Goal: Task Accomplishment & Management: Use online tool/utility

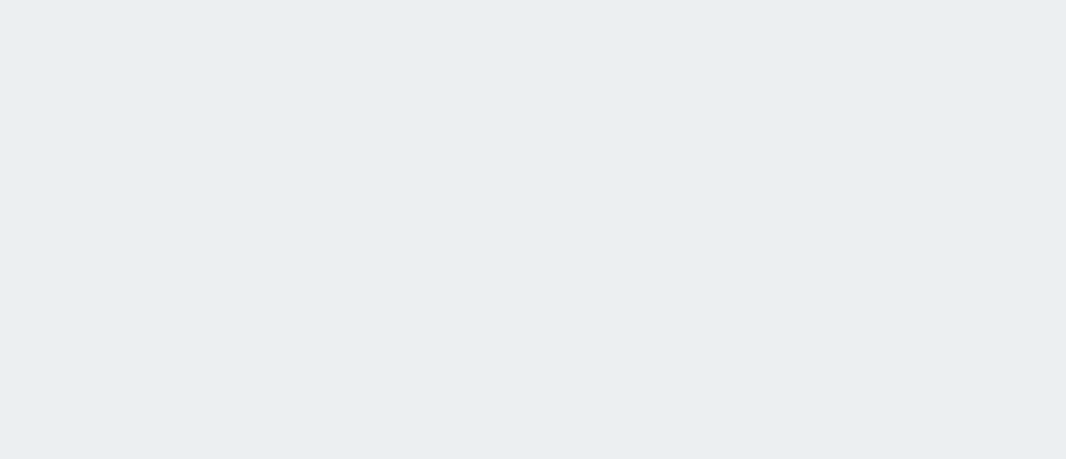
click at [320, 0] on html at bounding box center [533, 0] width 1066 height 0
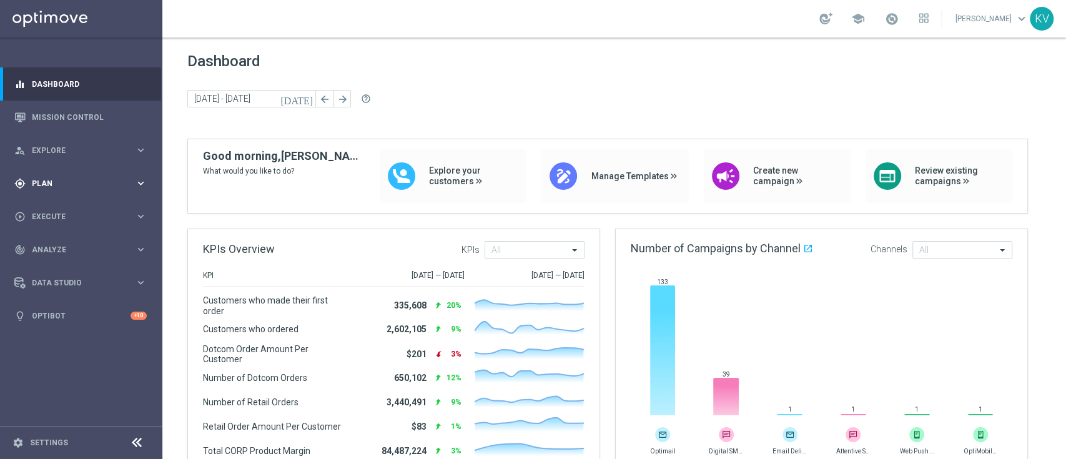
click at [82, 182] on span "Plan" at bounding box center [83, 183] width 103 height 7
click at [60, 245] on span "Templates" at bounding box center [77, 246] width 89 height 7
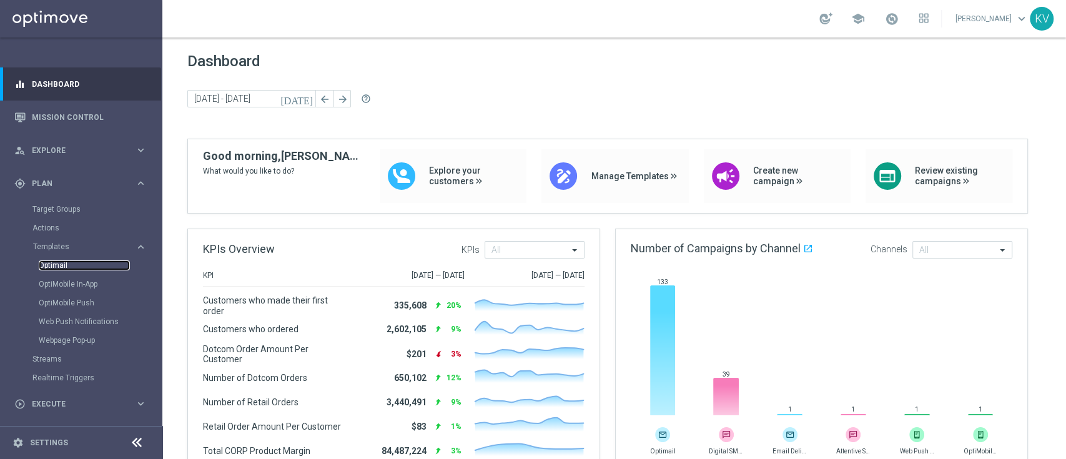
click at [59, 268] on link "Optimail" at bounding box center [84, 265] width 91 height 10
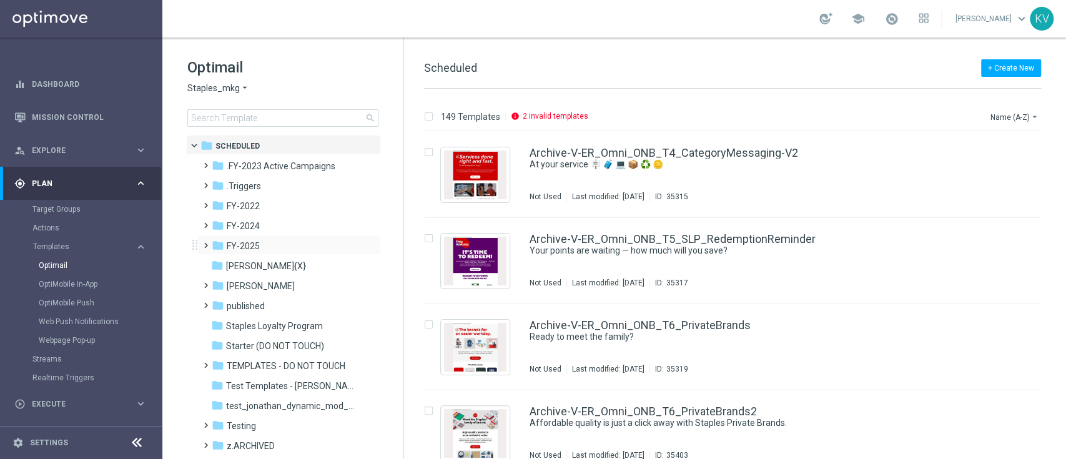
click at [202, 242] on span at bounding box center [203, 239] width 6 height 5
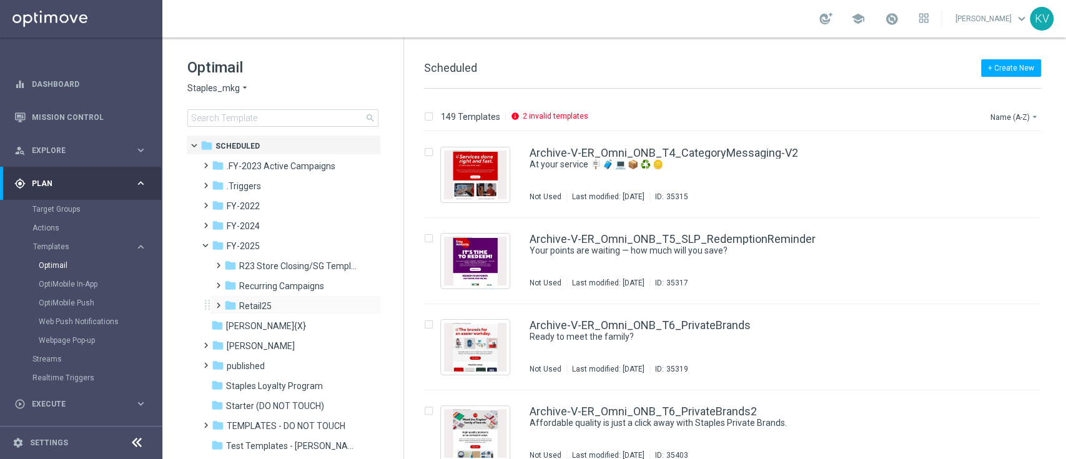
click at [218, 302] on span at bounding box center [216, 299] width 6 height 5
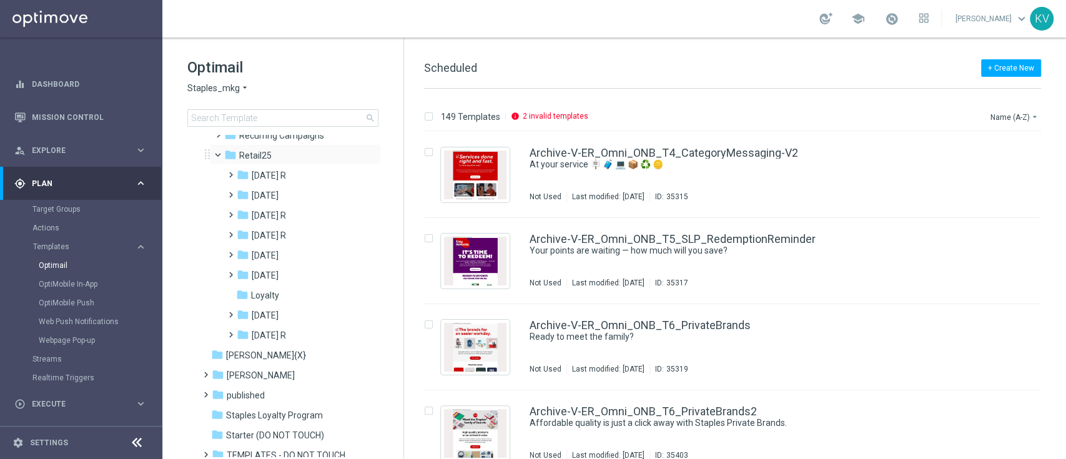
scroll to position [153, 0]
click at [226, 189] on span at bounding box center [228, 186] width 6 height 5
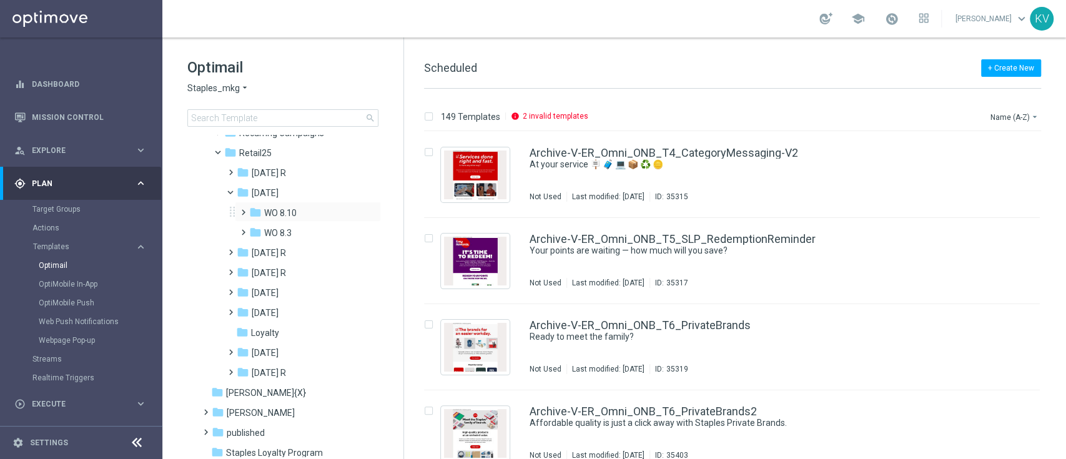
click at [242, 218] on span at bounding box center [244, 212] width 12 height 17
click at [292, 231] on span "Tues 8.12" at bounding box center [295, 232] width 38 height 11
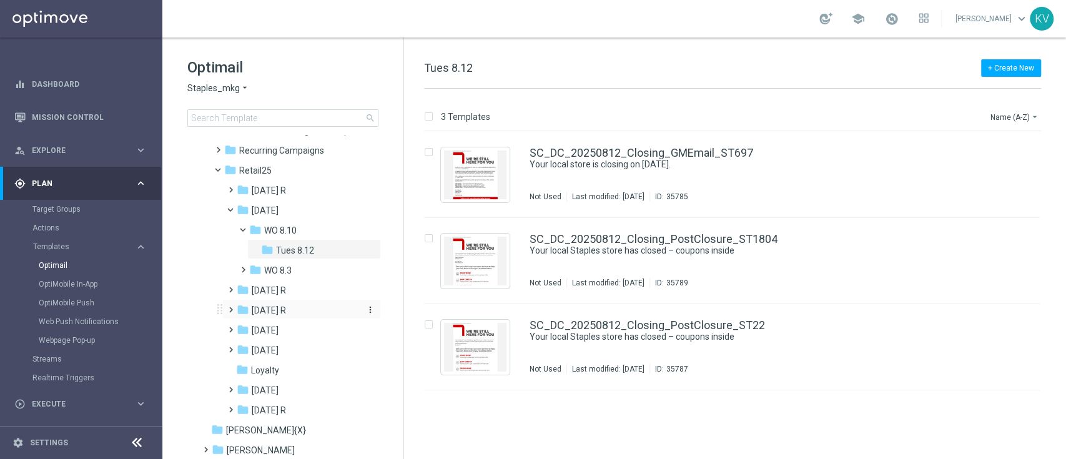
scroll to position [135, 0]
click at [241, 267] on span at bounding box center [241, 264] width 6 height 5
click at [277, 329] on span "8/5" at bounding box center [283, 330] width 14 height 11
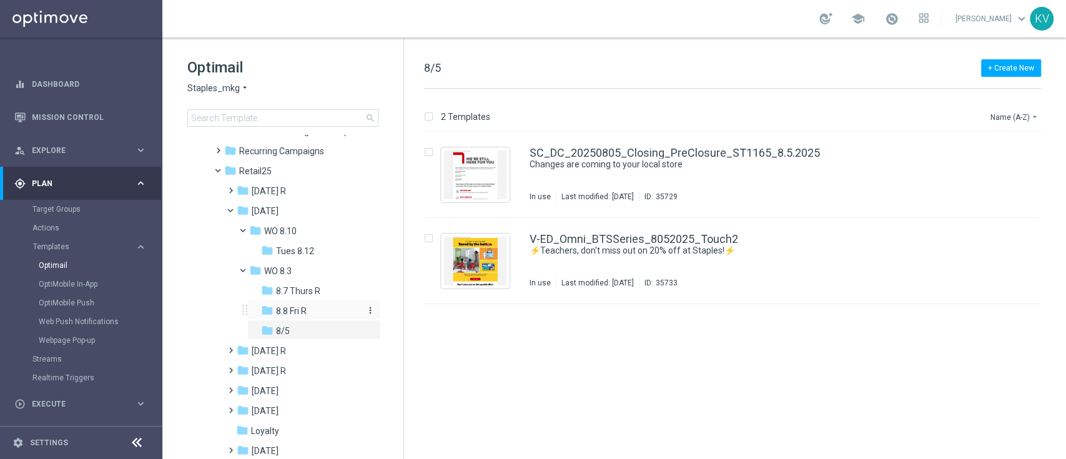
click at [286, 306] on span "8.8 Fri R" at bounding box center [291, 310] width 31 height 11
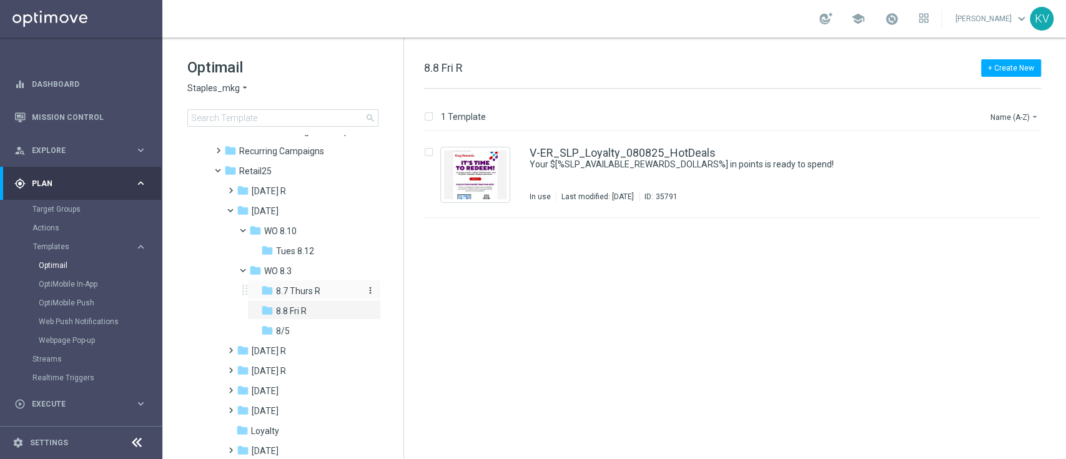
click at [310, 290] on span "8.7 Thurs R" at bounding box center [298, 290] width 44 height 11
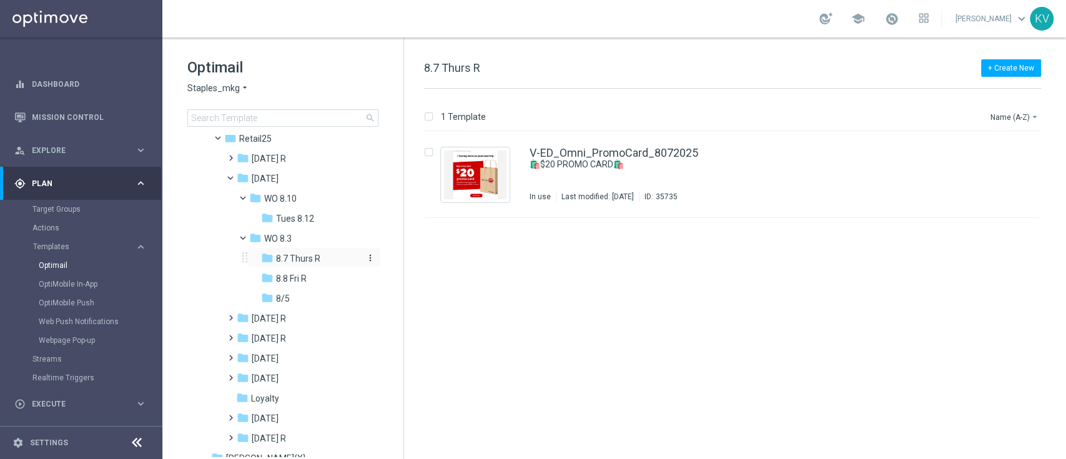
scroll to position [166, 0]
click at [297, 220] on span "Tues 8.12" at bounding box center [295, 219] width 38 height 11
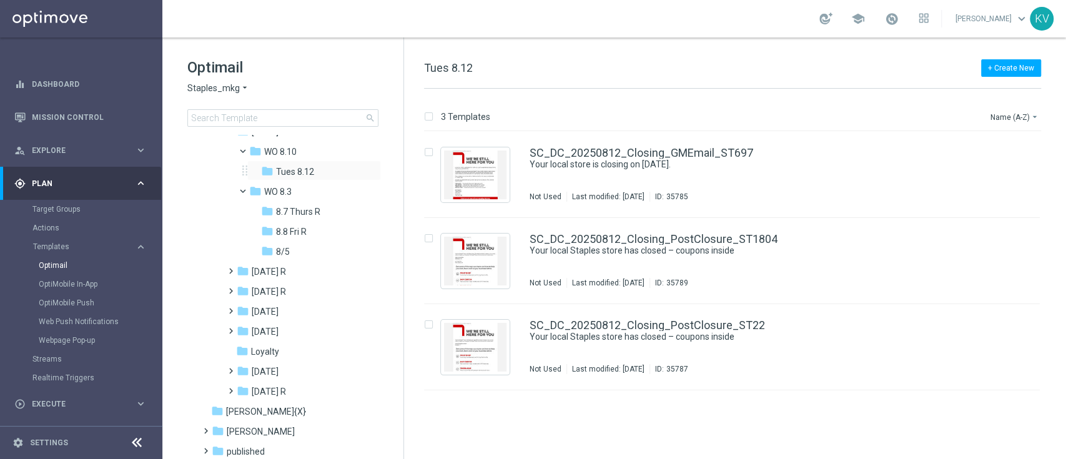
scroll to position [215, 0]
click at [226, 303] on span at bounding box center [228, 304] width 6 height 5
click at [246, 383] on span at bounding box center [244, 389] width 12 height 17
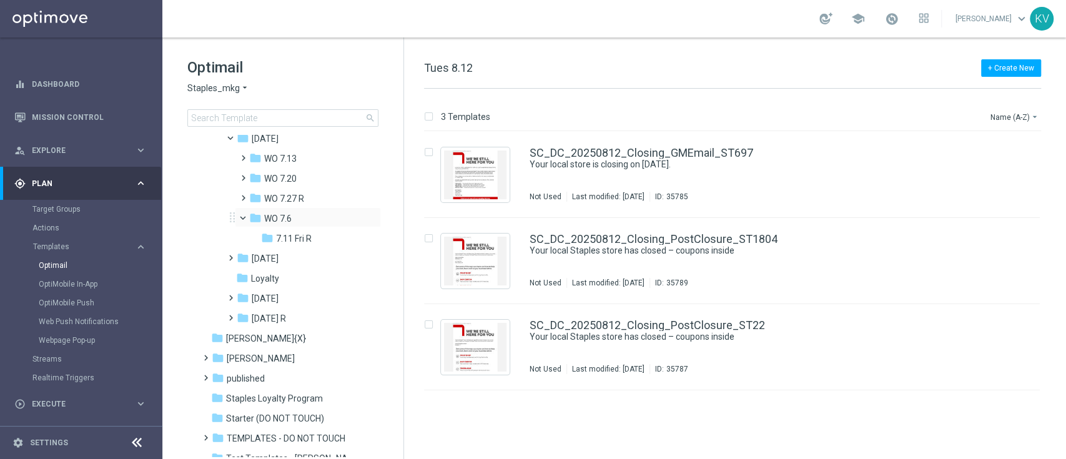
scroll to position [354, 0]
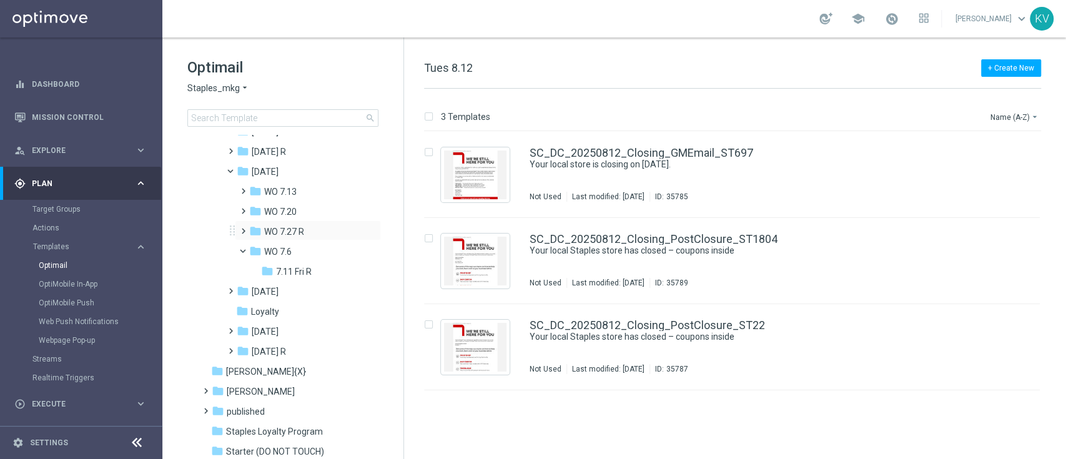
click at [243, 227] on span at bounding box center [241, 225] width 6 height 5
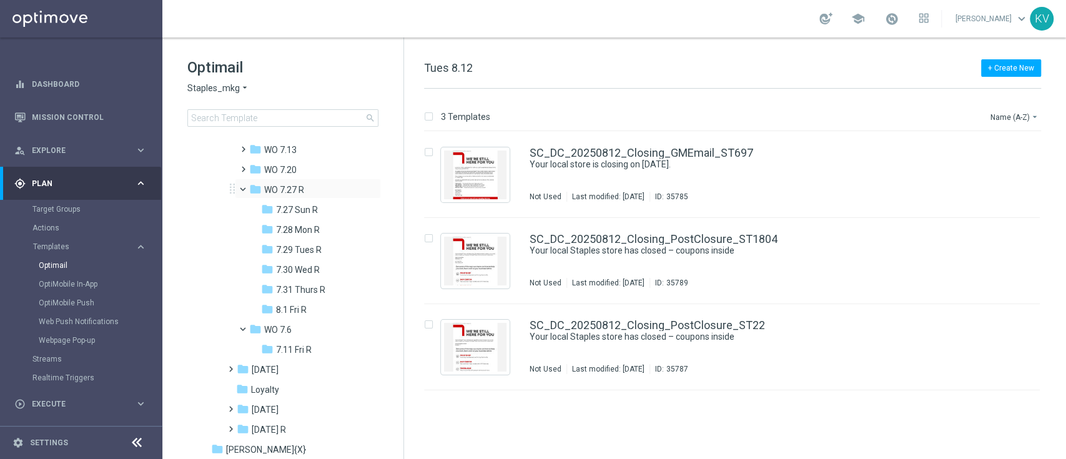
scroll to position [397, 0]
click at [287, 303] on span "8.1 Fri R" at bounding box center [291, 308] width 31 height 11
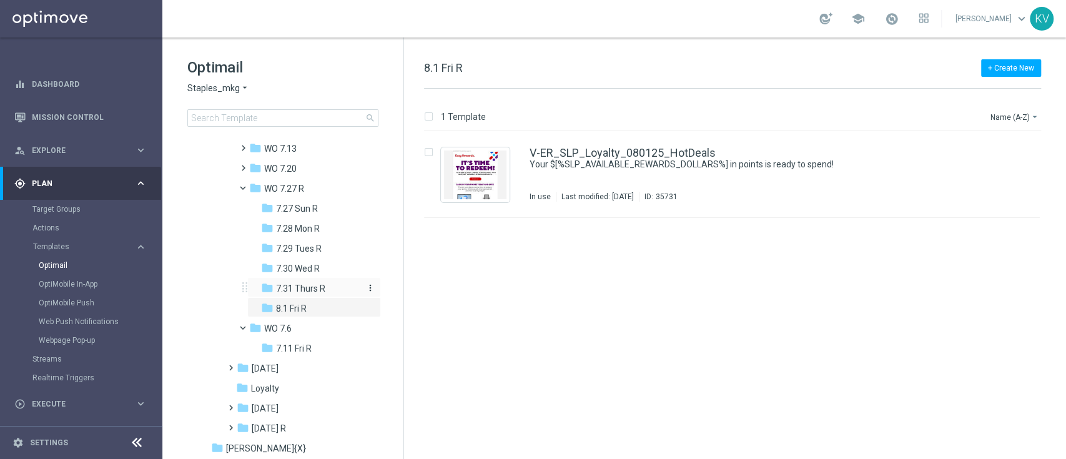
click at [294, 292] on span "7.31 Thurs R" at bounding box center [300, 288] width 49 height 11
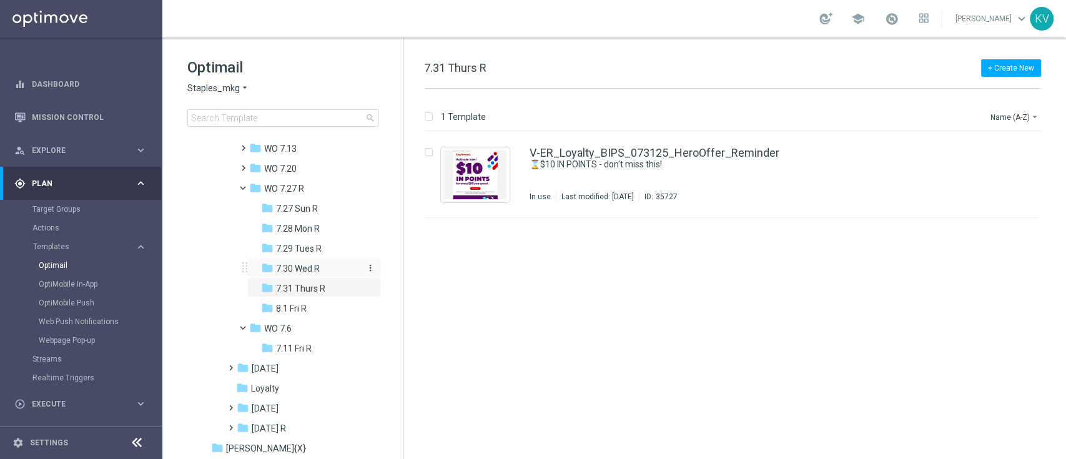
click at [313, 272] on span "7.30 Wed R" at bounding box center [298, 268] width 44 height 11
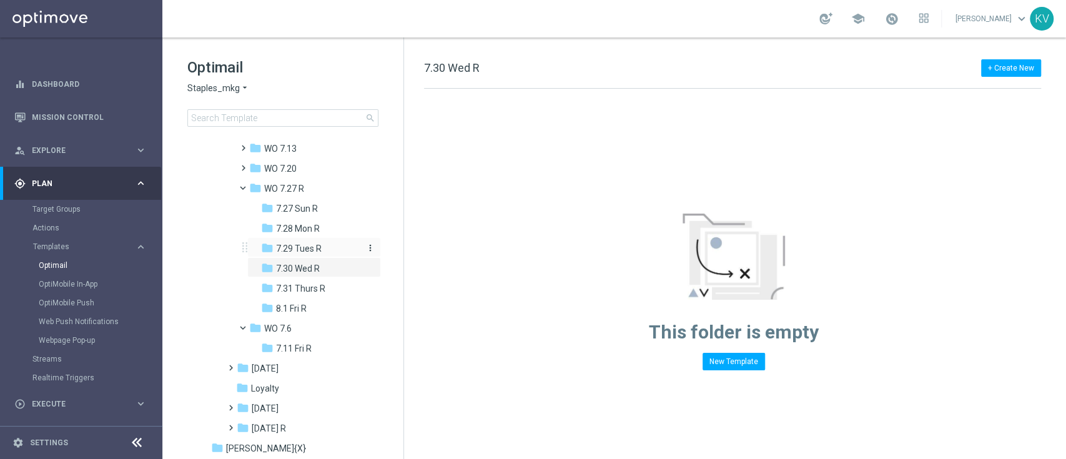
click at [319, 248] on span "7.29 Tues R" at bounding box center [299, 248] width 46 height 11
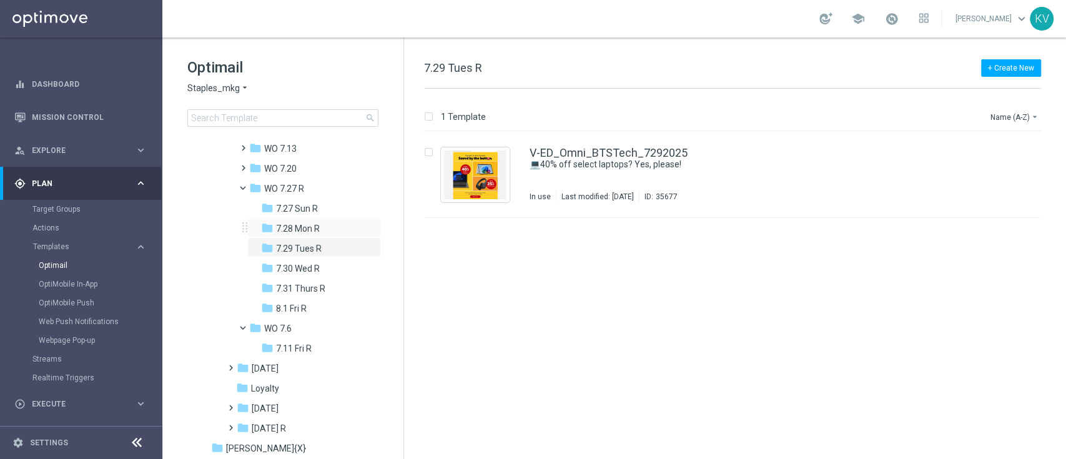
click at [321, 220] on div "folder 7.28 Mon R more_vert" at bounding box center [314, 227] width 134 height 20
click at [323, 214] on div "folder 7.27 Sun R" at bounding box center [312, 209] width 102 height 14
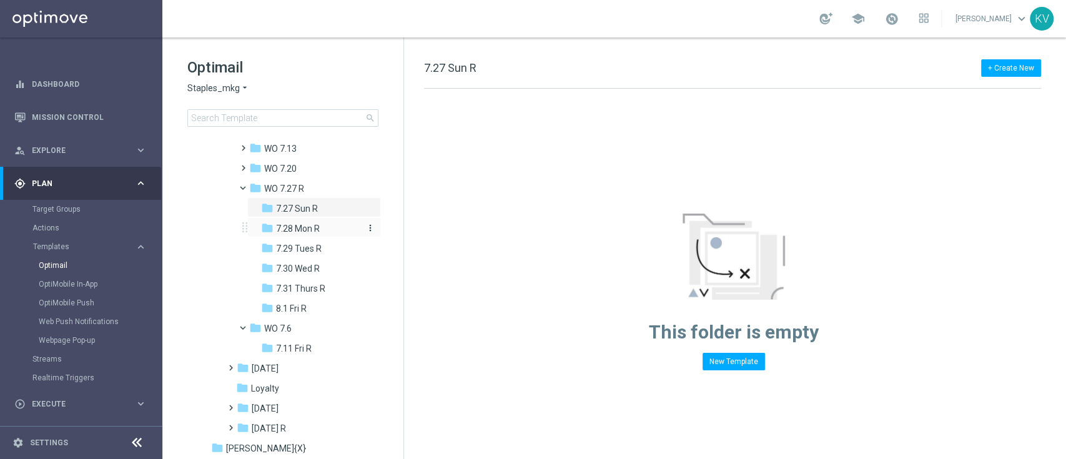
click at [332, 222] on div "folder 7.28 Mon R" at bounding box center [312, 229] width 102 height 14
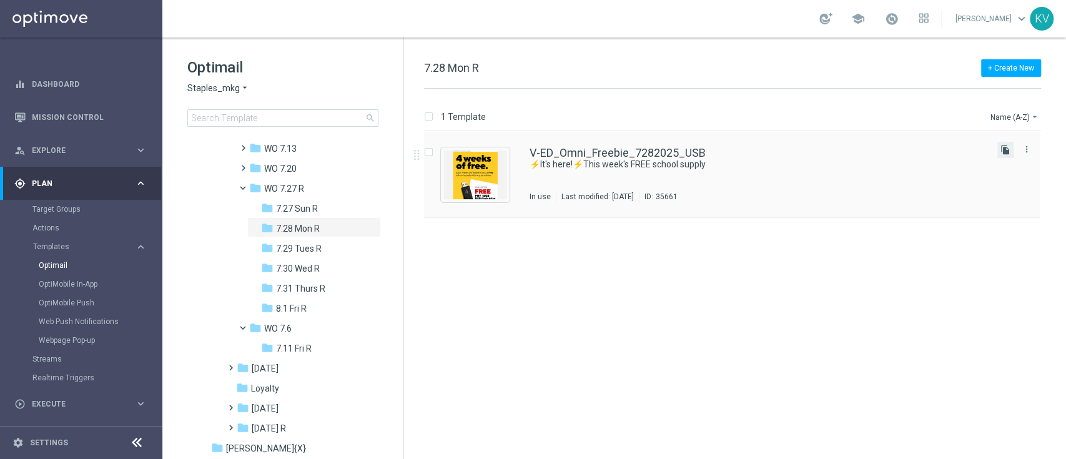
click at [1005, 152] on icon "file_copy" at bounding box center [1005, 150] width 10 height 10
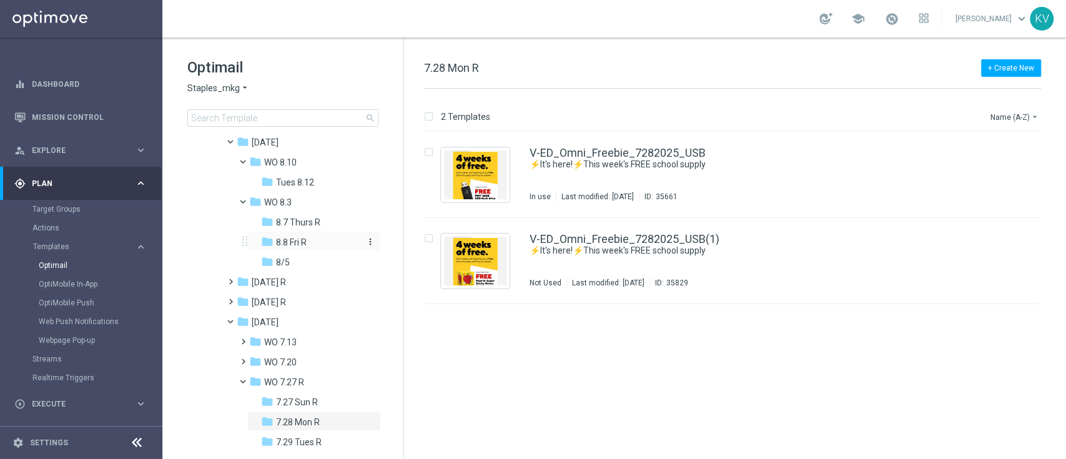
scroll to position [202, 0]
click at [369, 162] on icon "more_vert" at bounding box center [370, 164] width 10 height 10
click at [410, 164] on span "New Folder" at bounding box center [420, 165] width 38 height 10
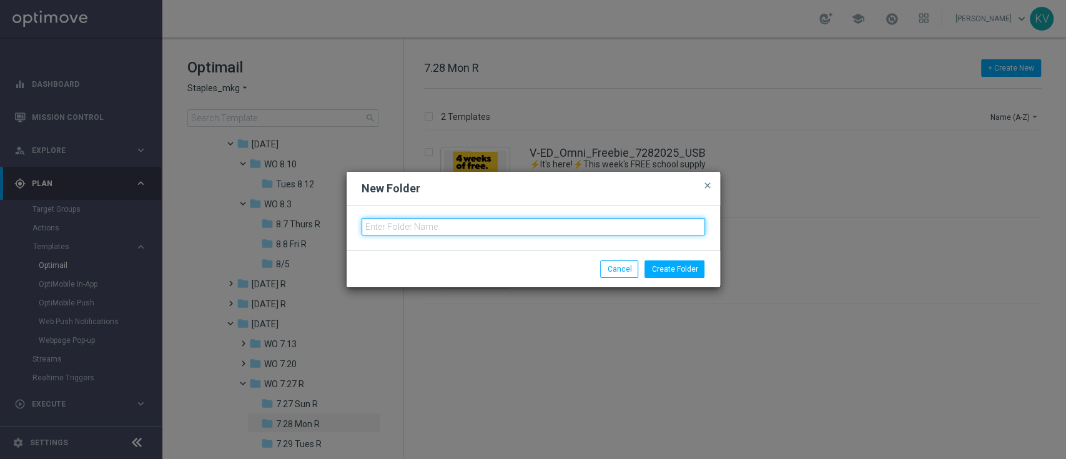
click at [439, 232] on input "text" at bounding box center [532, 226] width 343 height 17
type input "Wed 8.13 R"
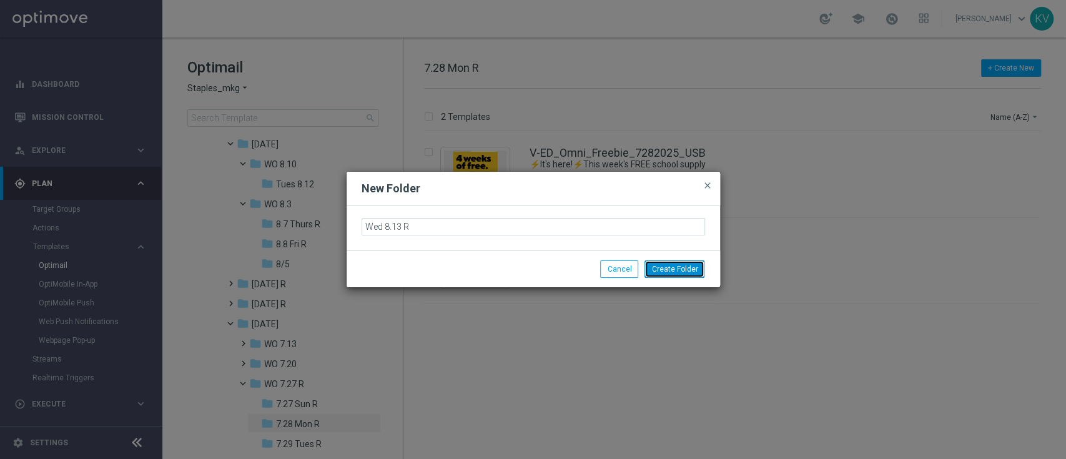
click at [689, 273] on button "Create Folder" at bounding box center [674, 268] width 60 height 17
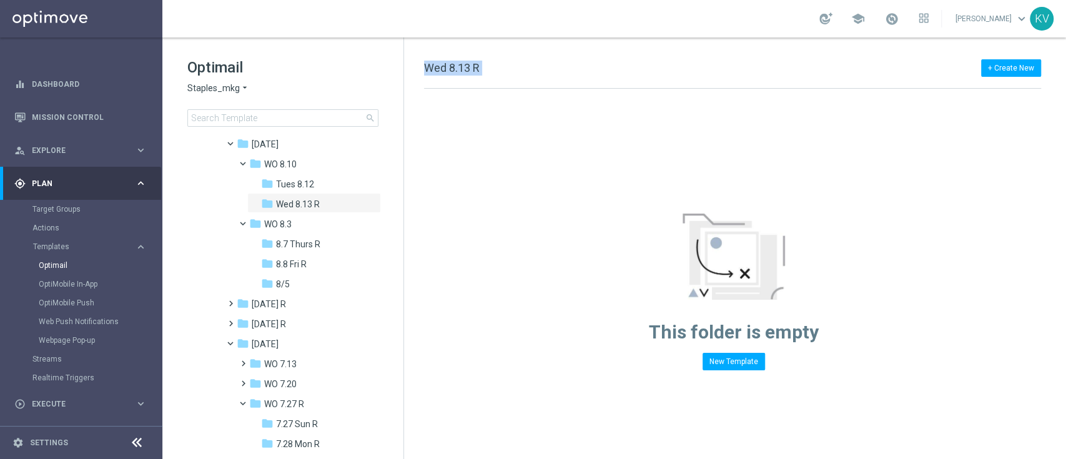
drag, startPoint x: 417, startPoint y: 245, endPoint x: 381, endPoint y: 228, distance: 39.4
click at [381, 228] on div "Optimail Staples_mkg arrow_drop_down × Staples_mkg search folder 1 Folder folde…" at bounding box center [613, 247] width 903 height 421
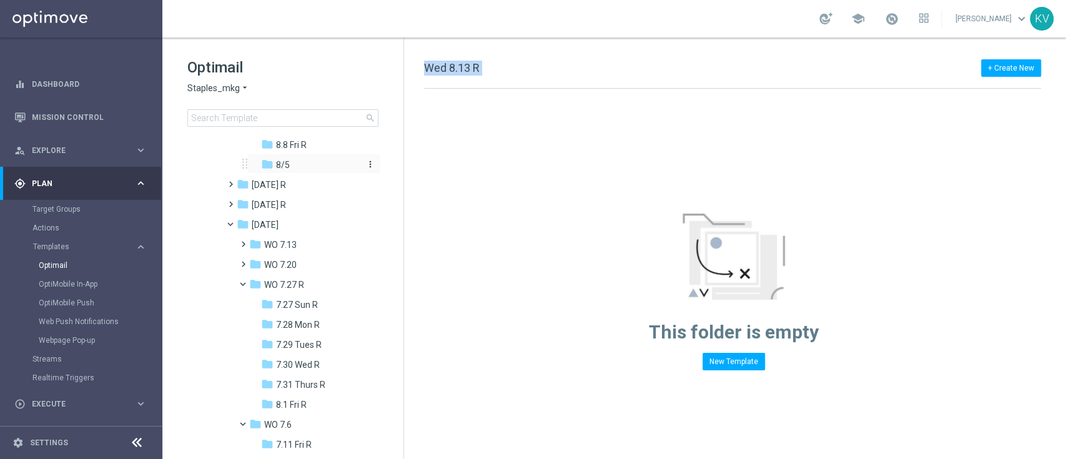
scroll to position [323, 0]
click at [324, 381] on span "7.31 Thurs R" at bounding box center [300, 381] width 49 height 11
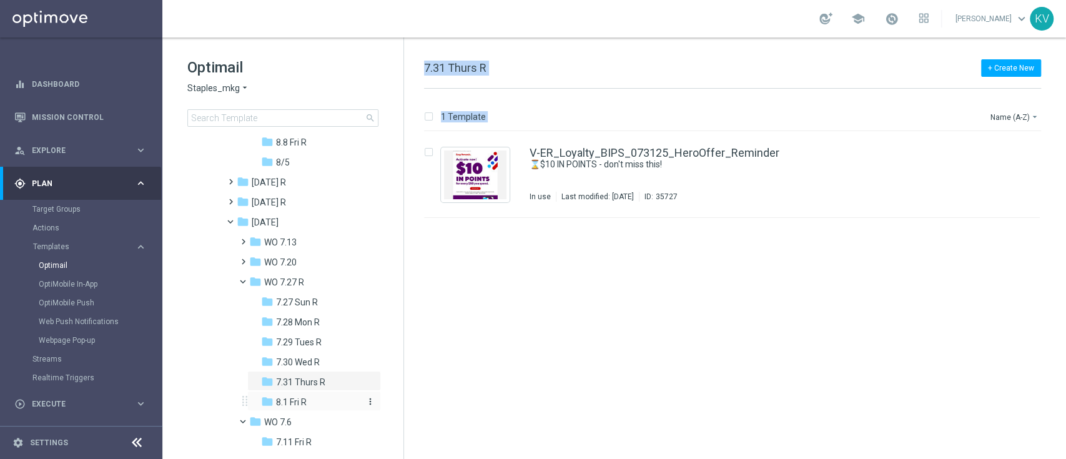
click at [321, 401] on div "folder 8.1 Fri R" at bounding box center [312, 402] width 102 height 14
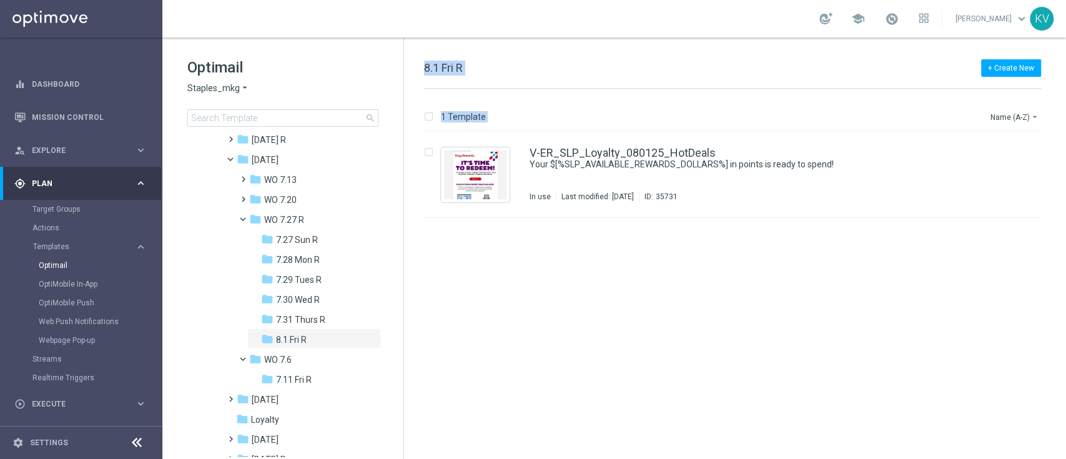
scroll to position [396, 0]
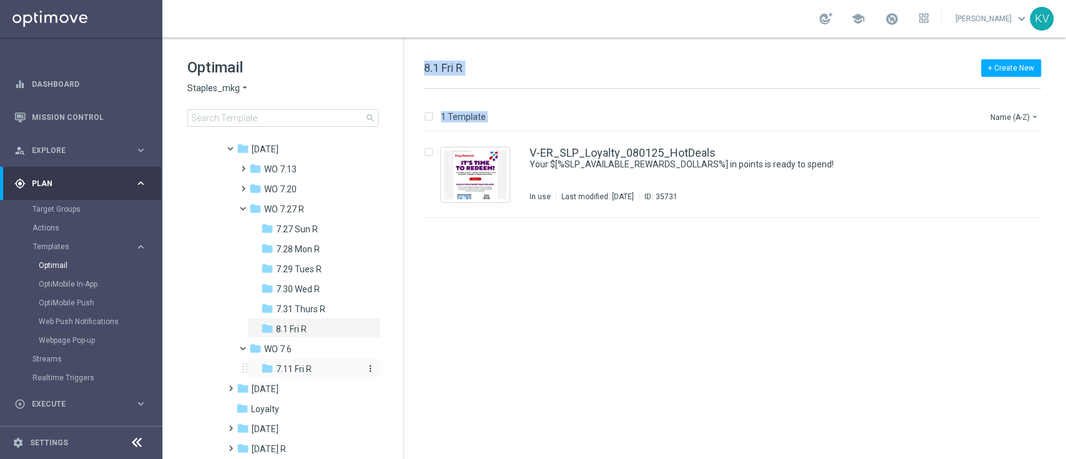
click at [285, 364] on span "7.11 Fri R" at bounding box center [294, 368] width 36 height 11
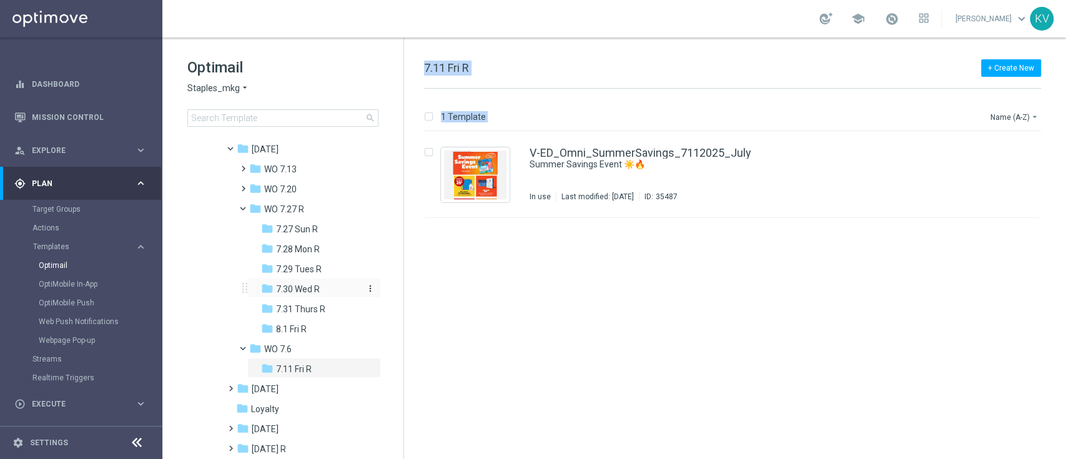
click at [296, 290] on span "7.30 Wed R" at bounding box center [298, 288] width 44 height 11
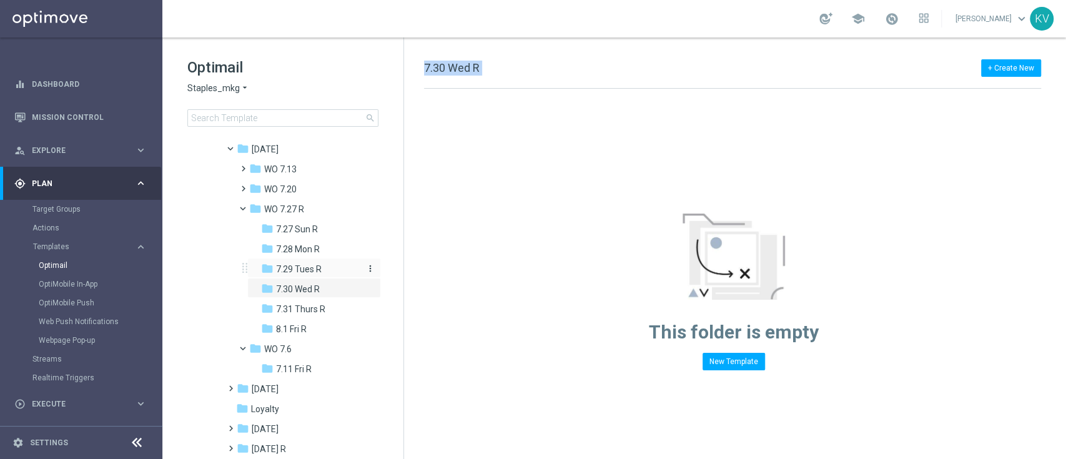
click at [299, 270] on span "7.29 Tues R" at bounding box center [299, 268] width 46 height 11
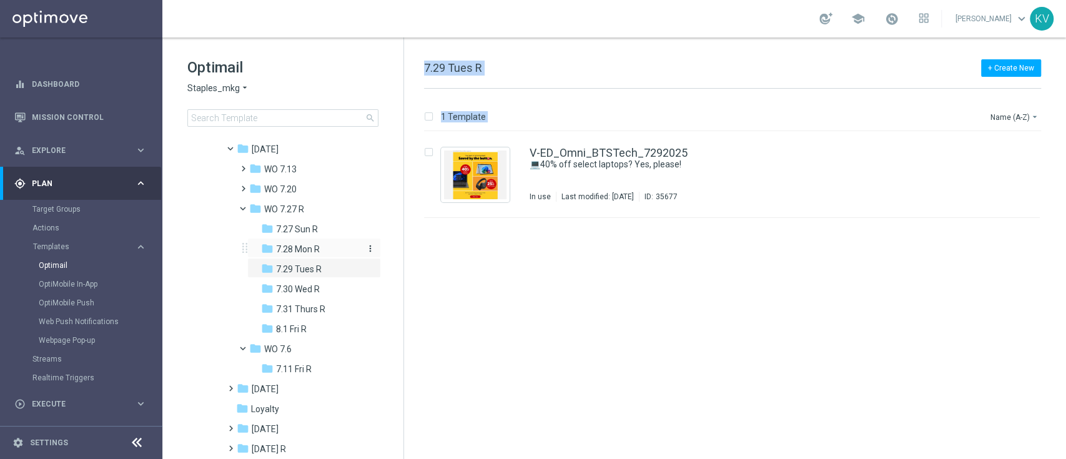
click at [306, 249] on span "7.28 Mon R" at bounding box center [298, 248] width 44 height 11
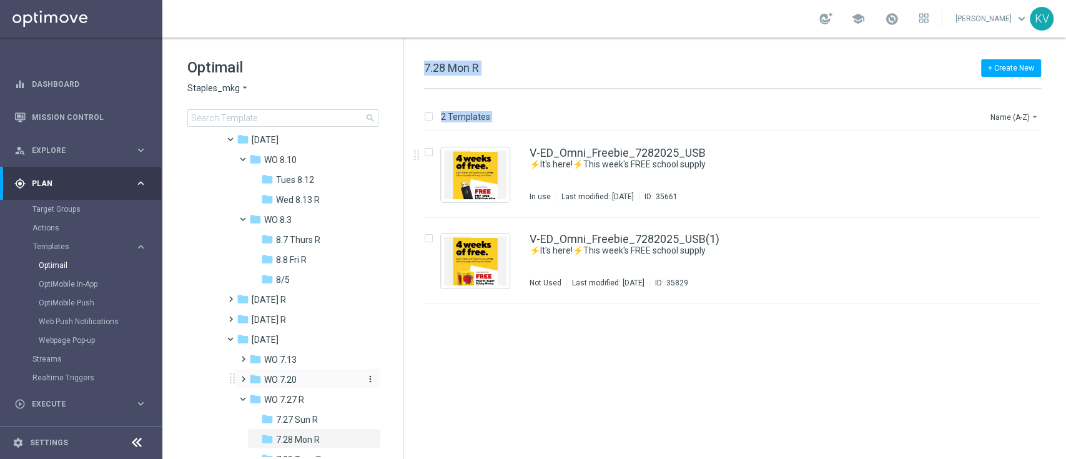
scroll to position [205, 0]
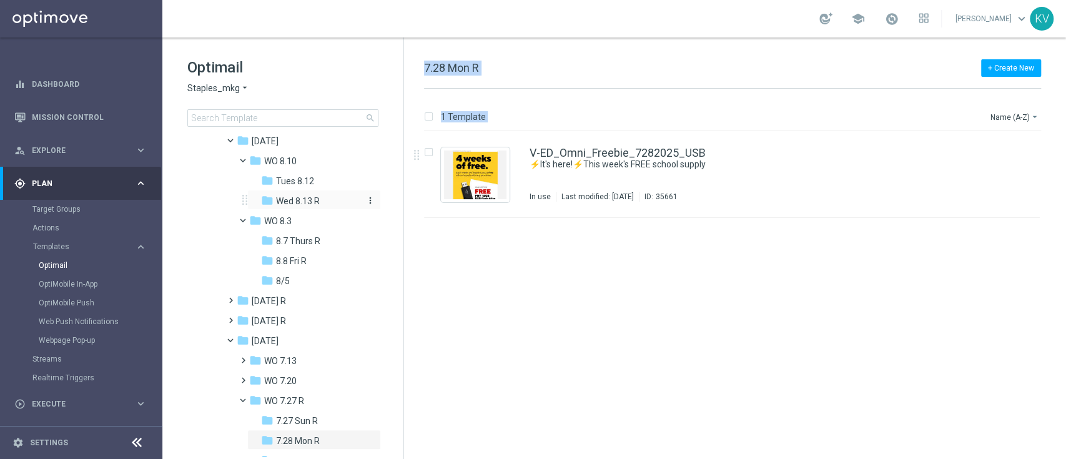
click at [365, 196] on icon "more_vert" at bounding box center [370, 200] width 10 height 10
click at [330, 202] on div "folder Wed 8.13 R" at bounding box center [312, 201] width 102 height 14
click at [579, 187] on div "V-ED_Omni_Freebie_7282025_USB(1) ⚡It's here!⚡This week's FREE school supply Not…" at bounding box center [758, 174] width 458 height 54
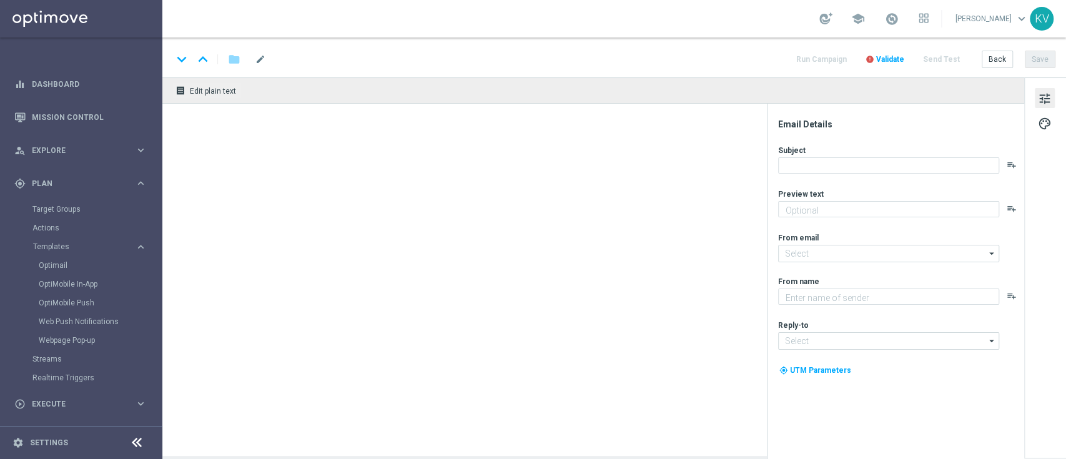
type input "V-ED_Omni_Freebie_7282025_USB(1)"
type textarea "Check it out."
type textarea "Staples"
type input "staples@connected.staples.com"
type input "info@staples.com"
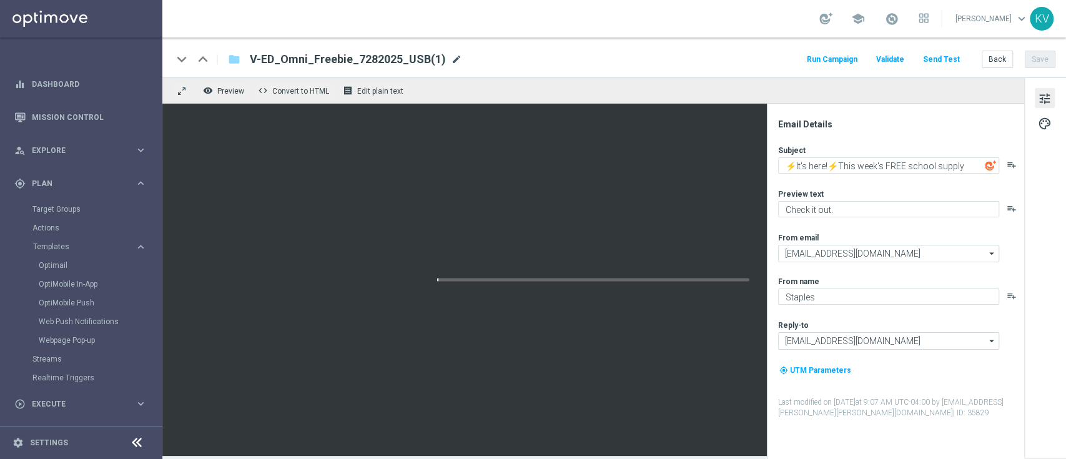
click at [451, 55] on span "mode_edit" at bounding box center [456, 59] width 11 height 11
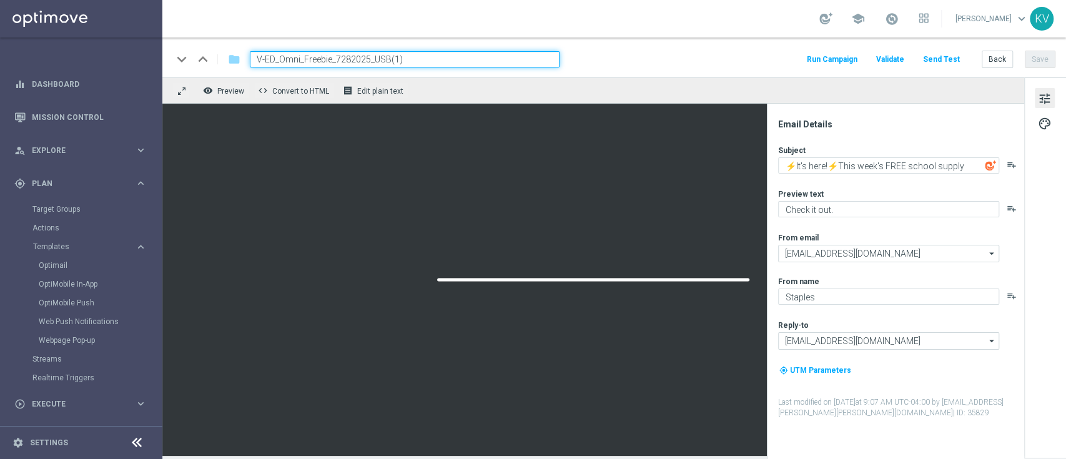
drag, startPoint x: 370, startPoint y: 53, endPoint x: 338, endPoint y: 49, distance: 31.4
click at [338, 49] on div "keyboard_arrow_down keyboard_arrow_up folder V-ED_Omni_Freebie_7282025_USB(1) R…" at bounding box center [613, 57] width 903 height 40
click at [350, 59] on input "V-ED_Omni_Freebie_7282025_USB(1)" at bounding box center [405, 59] width 310 height 16
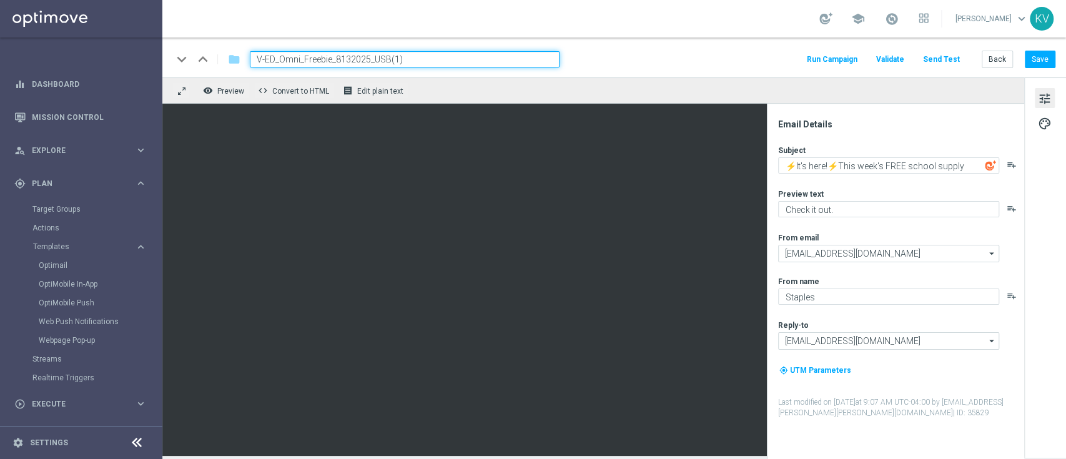
click at [452, 57] on input "V-ED_Omni_Freebie_8132025_USB(1)" at bounding box center [405, 59] width 310 height 16
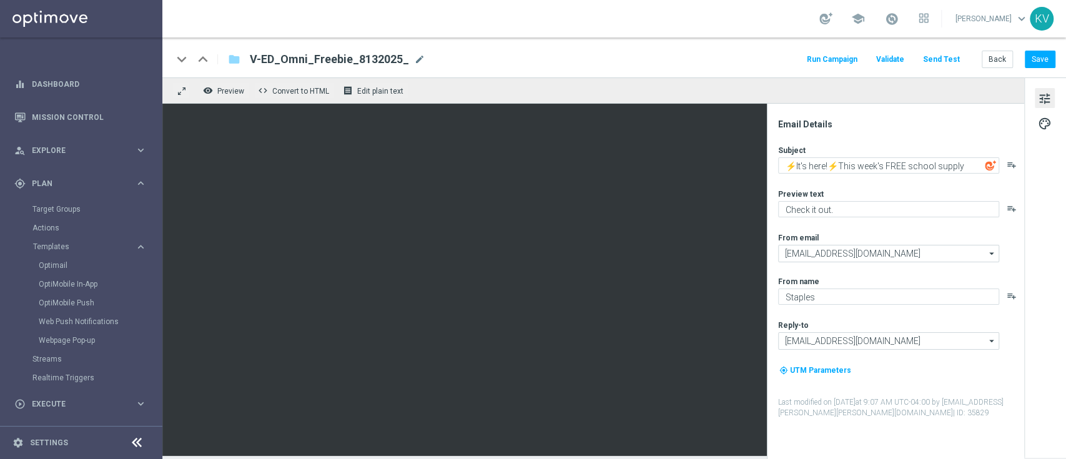
click at [419, 62] on div "keyboard_arrow_down keyboard_arrow_up folder V-ED_Omni_Freebie_8132025_ V-ED_Om…" at bounding box center [613, 59] width 883 height 16
click at [418, 61] on span "mode_edit" at bounding box center [419, 59] width 11 height 11
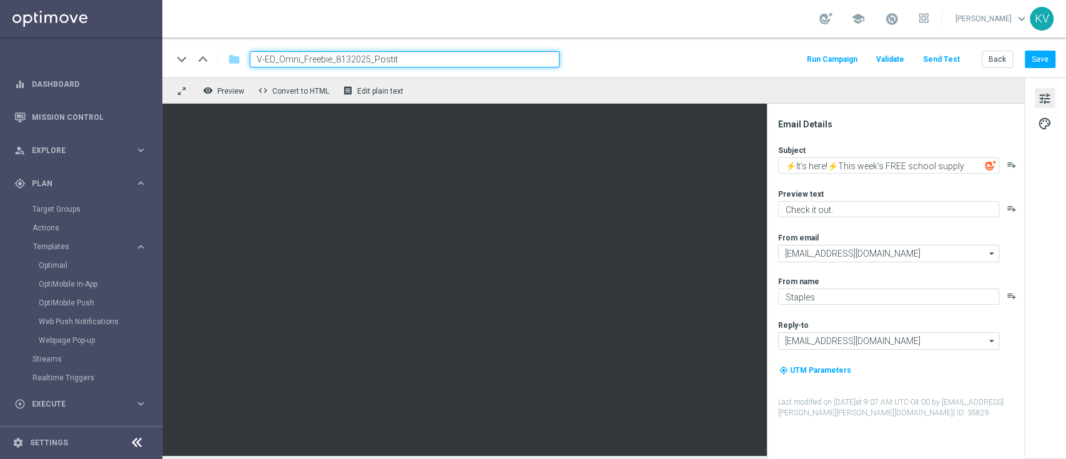
type input "V-ED_Omni_Freebie_8132025_Postits"
click at [1041, 47] on div "keyboard_arrow_down keyboard_arrow_up folder V-ED_Omni_Freebie_8132025_Postits …" at bounding box center [613, 57] width 903 height 40
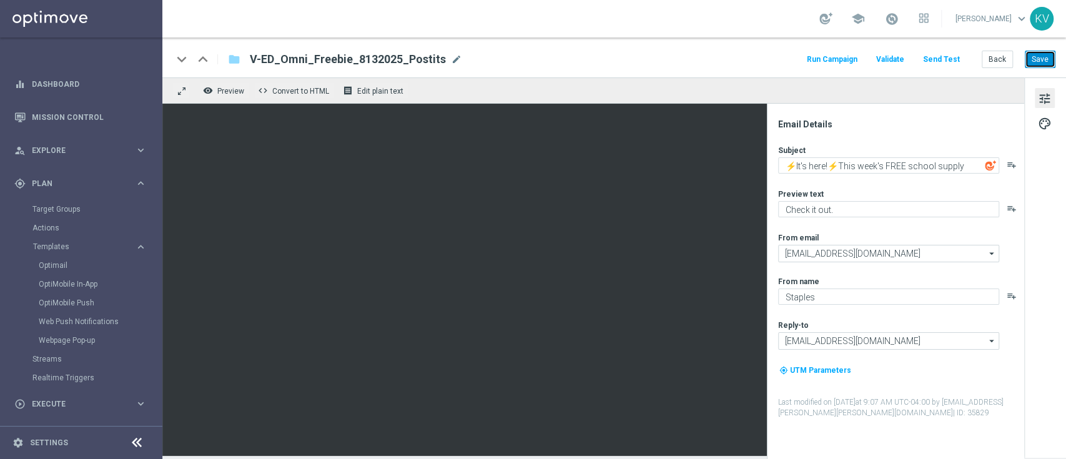
click at [1044, 60] on button "Save" at bounding box center [1039, 59] width 31 height 17
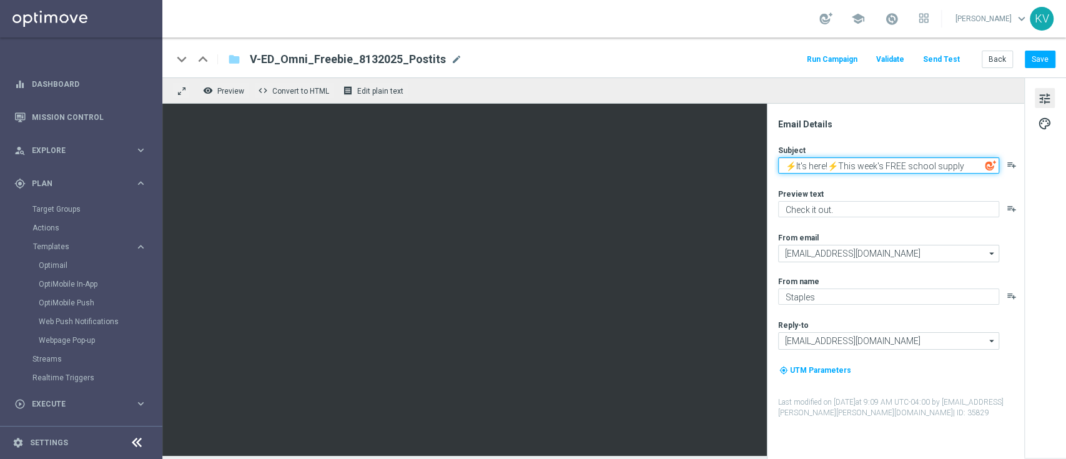
click at [846, 160] on textarea "⚡It's here!⚡This week's FREE school supply" at bounding box center [888, 165] width 221 height 16
paste textarea "4 weeks of FREE school supplies starts now."
paste textarea "✨"
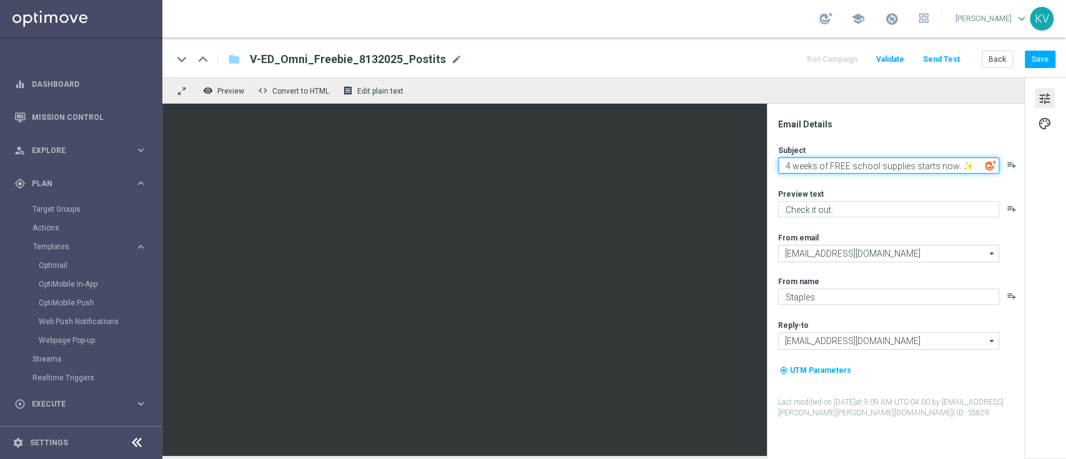
click at [959, 167] on textarea "4 weeks of FREE school supplies starts now. ✨" at bounding box center [888, 165] width 221 height 16
click at [787, 165] on textarea "4 weeks of FREE school supplies starts now.✨" at bounding box center [888, 165] width 221 height 16
paste textarea "✨"
type textarea "✨4 weeks of FREE school supplies starts now.✨"
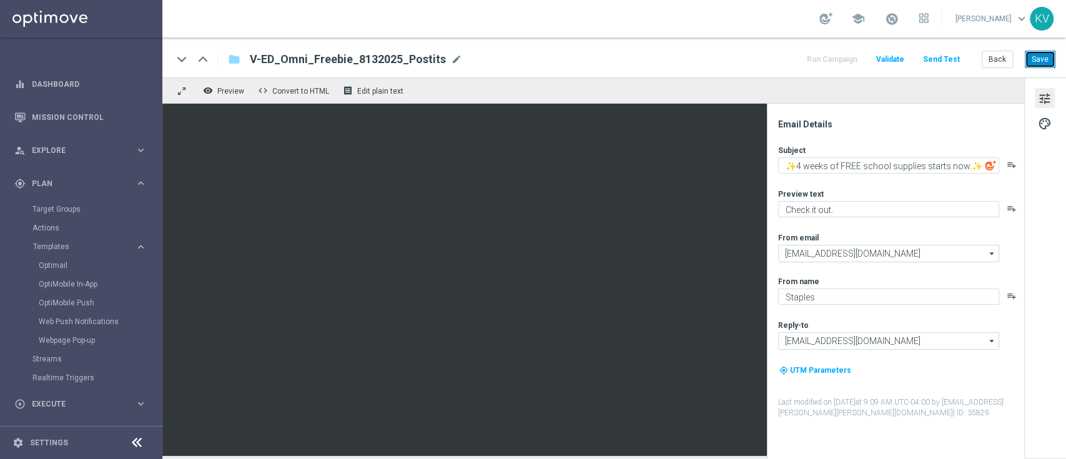
click at [1038, 61] on button "Save" at bounding box center [1039, 59] width 31 height 17
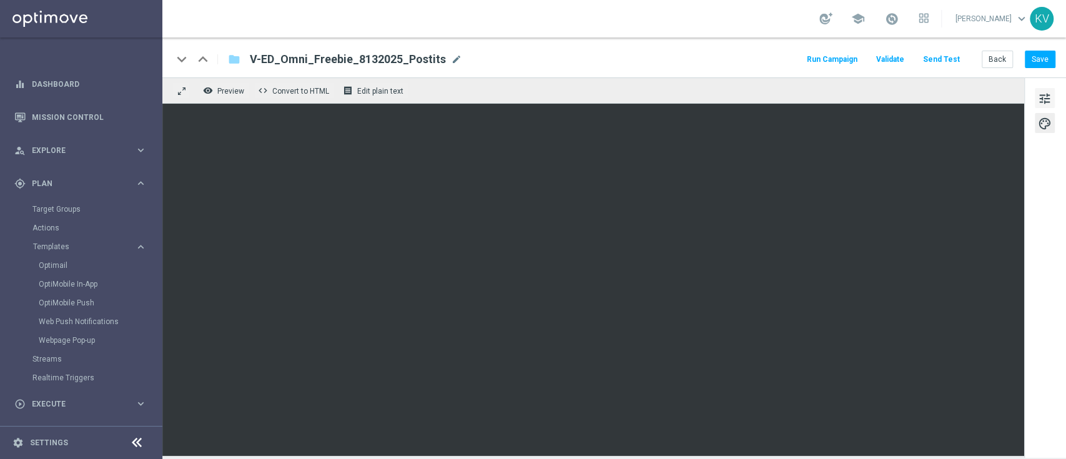
click at [1051, 102] on button "tune" at bounding box center [1044, 98] width 20 height 20
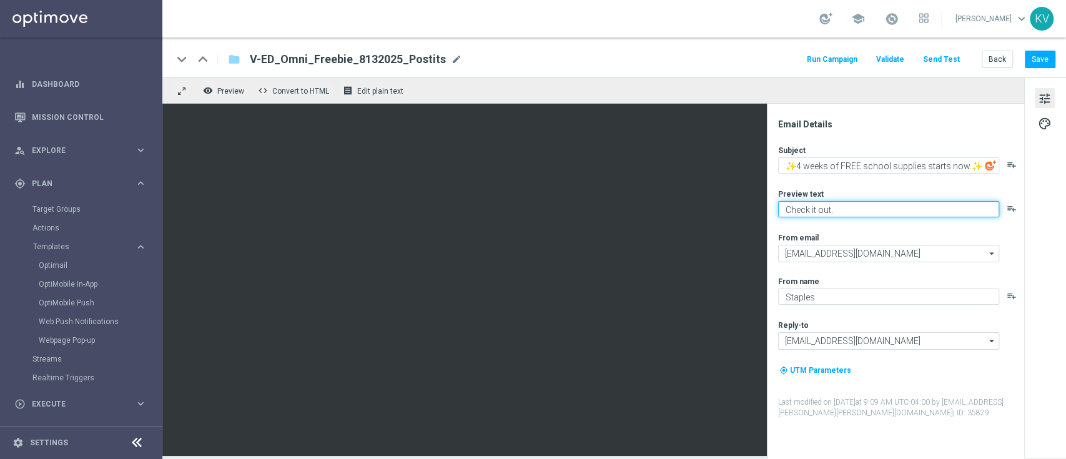
click at [879, 201] on textarea "Check it out." at bounding box center [888, 209] width 221 height 16
paste textarea "Plus 25¢ deals — check off your list!"
type textarea "Plus 25¢ deals — check off your list!"
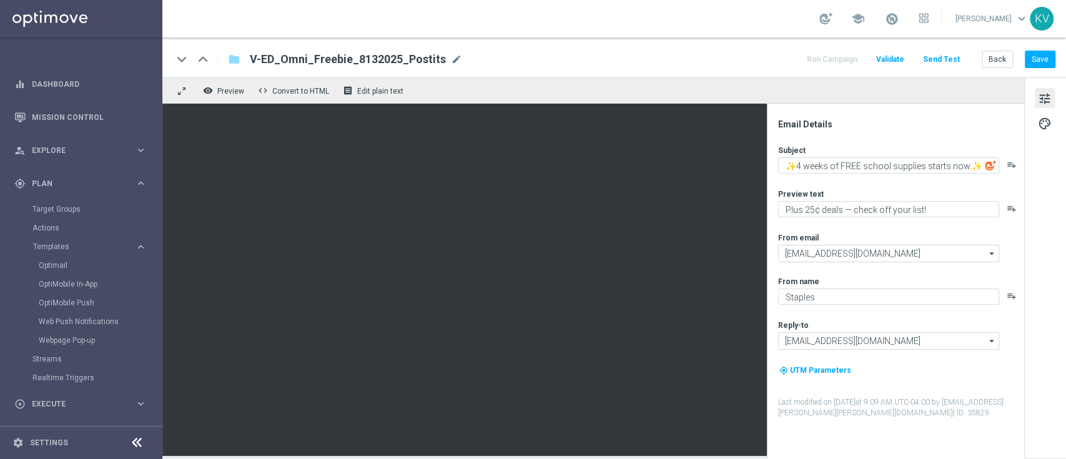
click at [1039, 47] on div "keyboard_arrow_down keyboard_arrow_up folder V-ED_Omni_Freebie_8132025_Postits …" at bounding box center [613, 57] width 903 height 40
click at [1044, 56] on button "Save" at bounding box center [1039, 59] width 31 height 17
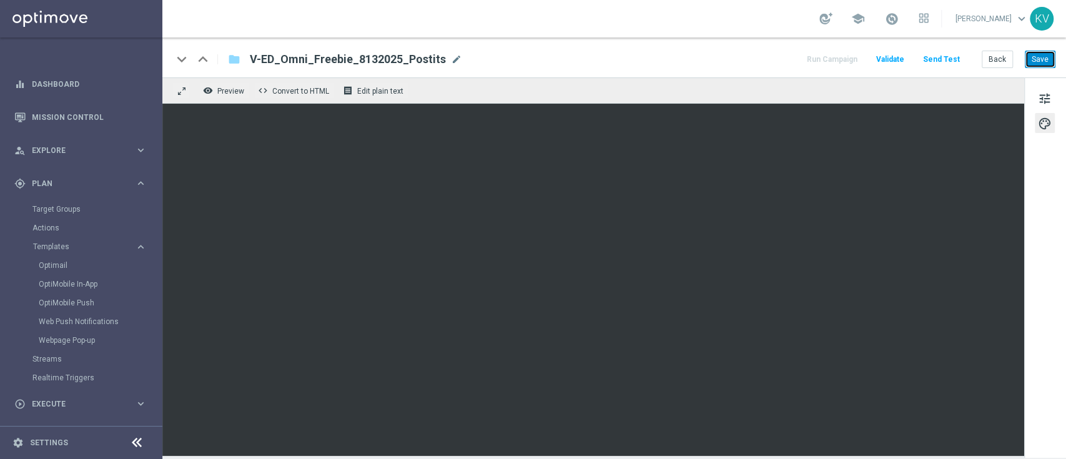
click at [1038, 62] on button "Save" at bounding box center [1039, 59] width 31 height 17
click at [1034, 57] on button "Save" at bounding box center [1039, 59] width 31 height 17
click at [948, 65] on button "Send Test" at bounding box center [941, 59] width 41 height 17
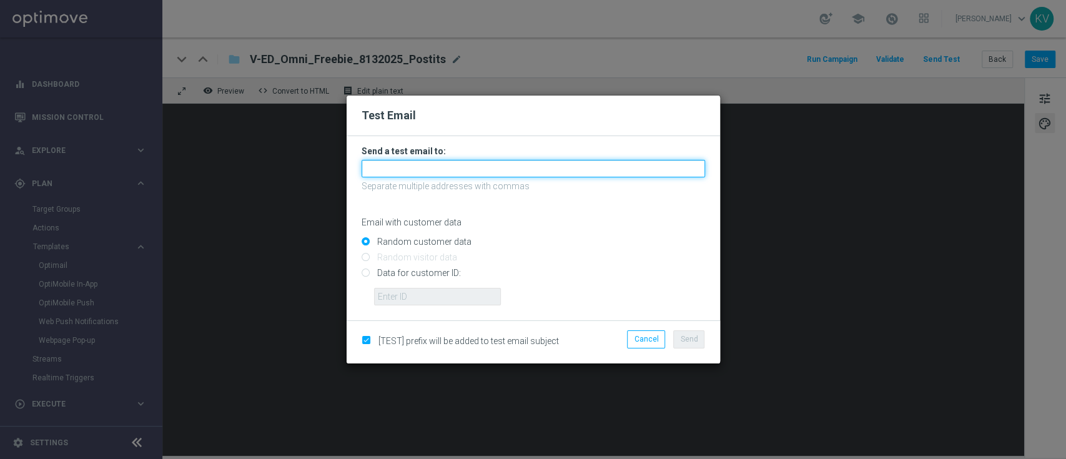
click at [506, 164] on input "text" at bounding box center [532, 168] width 343 height 17
paste input "karavetere-b77j0@litmusemail.com"
type input "karavetere-b77j0@litmusemail.com"
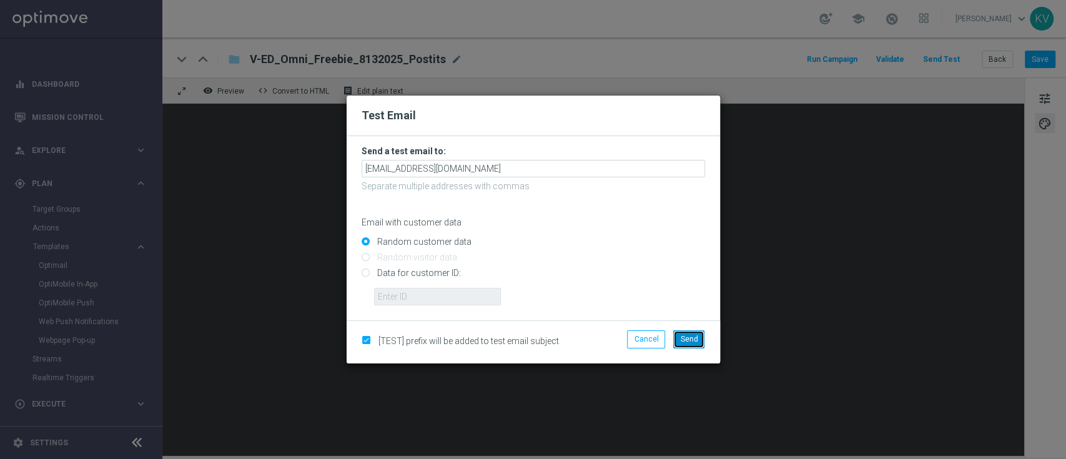
click at [695, 337] on span "Send" at bounding box center [688, 339] width 17 height 9
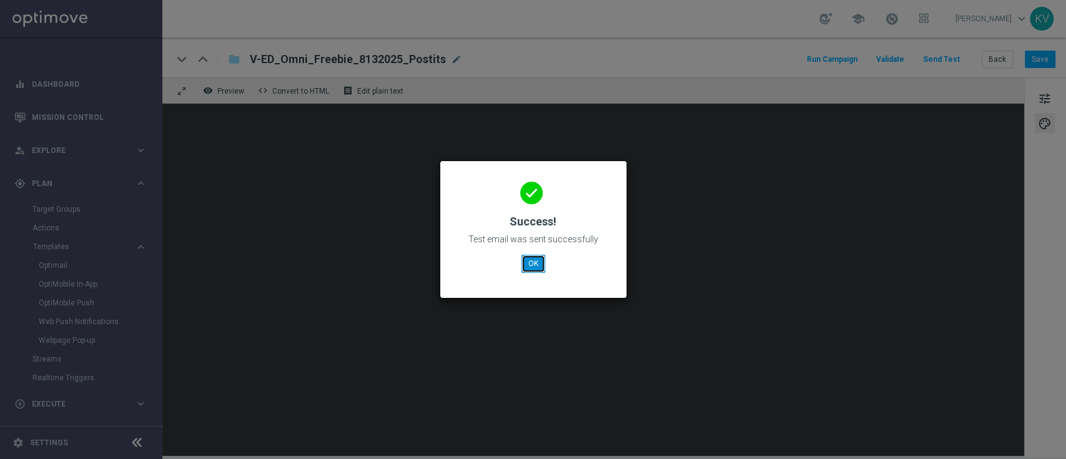
click at [536, 263] on button "OK" at bounding box center [533, 263] width 24 height 17
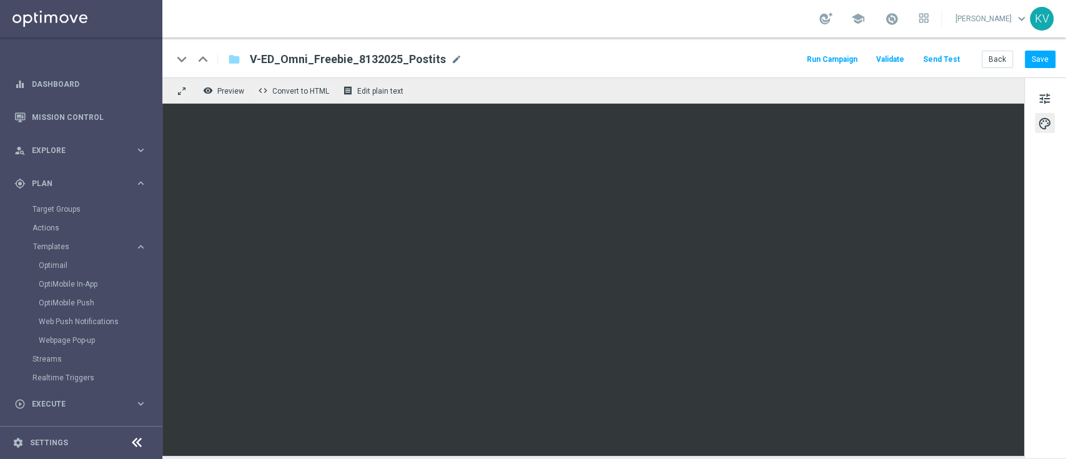
click at [948, 52] on button "Send Test" at bounding box center [941, 59] width 41 height 17
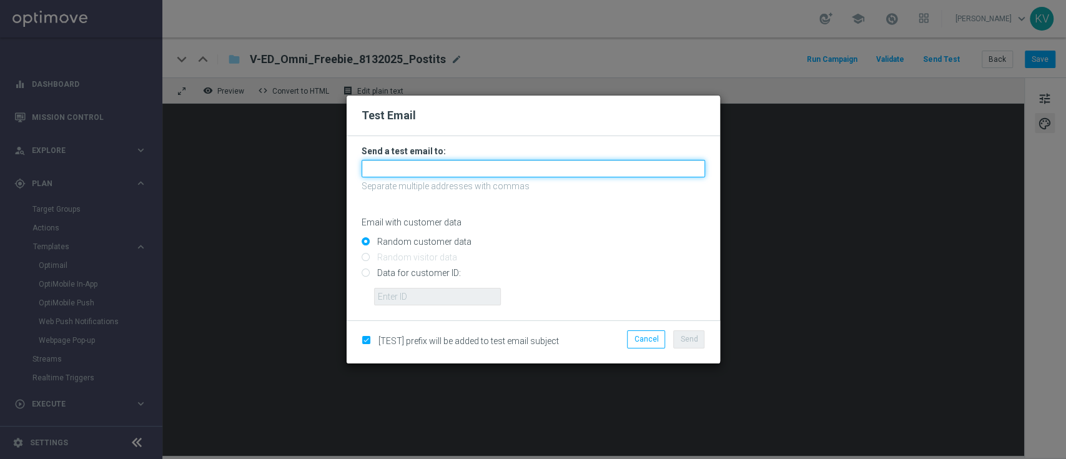
click at [506, 174] on input "text" at bounding box center [532, 168] width 343 height 17
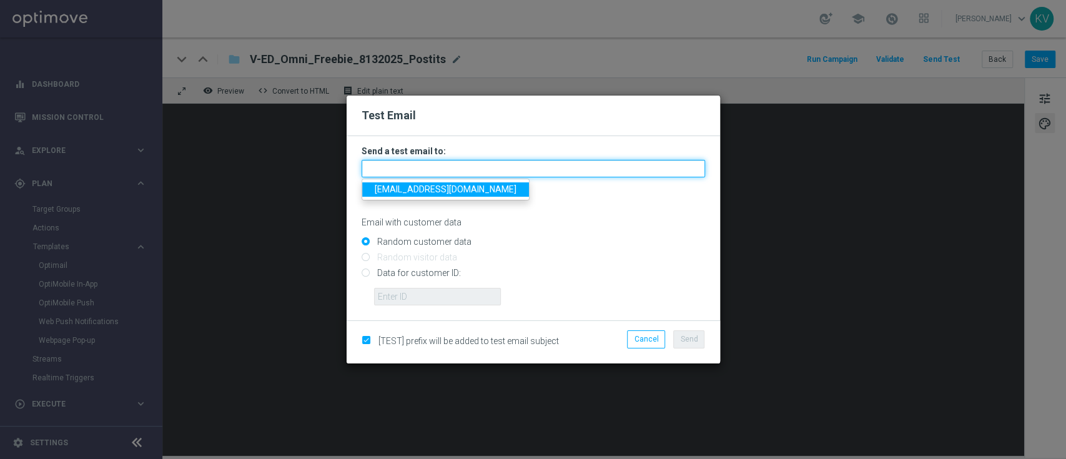
paste input "karavetere-b77j0@litmusemail.com"
type input "karavetere-b77j0@litmusemail.com"
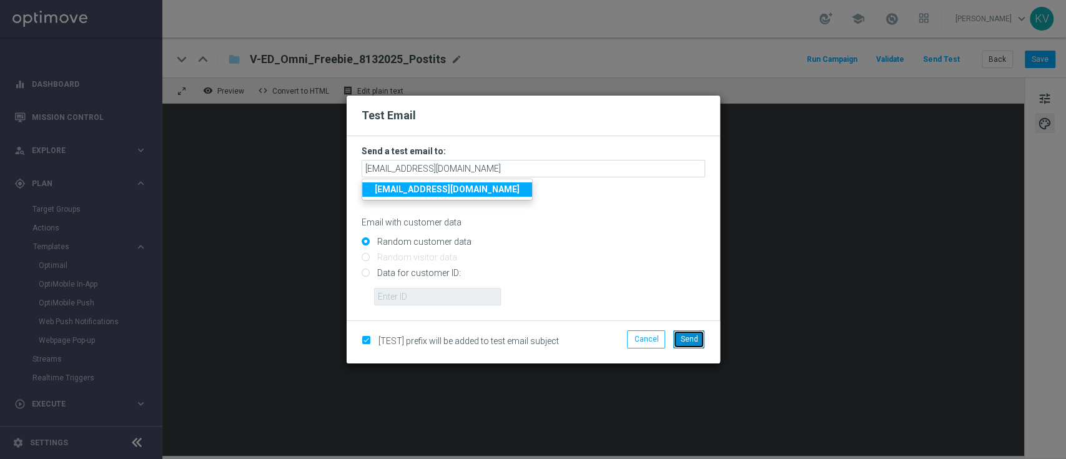
click at [695, 343] on button "Send" at bounding box center [688, 338] width 31 height 17
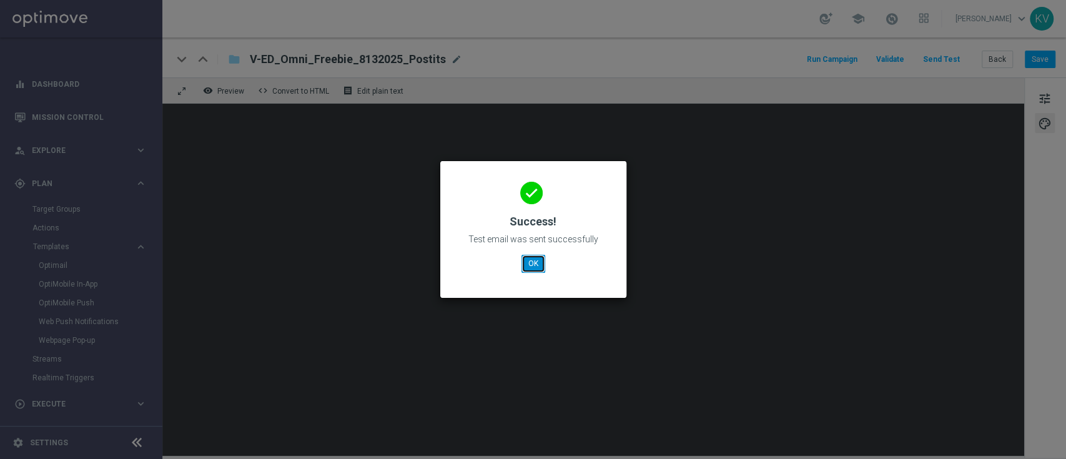
click at [537, 258] on button "OK" at bounding box center [533, 263] width 24 height 17
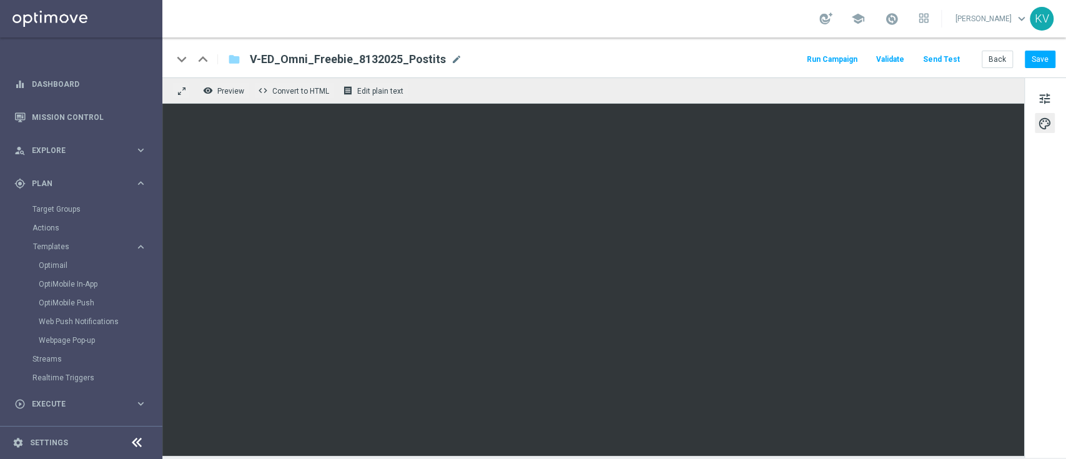
click at [943, 64] on button "Send Test" at bounding box center [941, 59] width 41 height 17
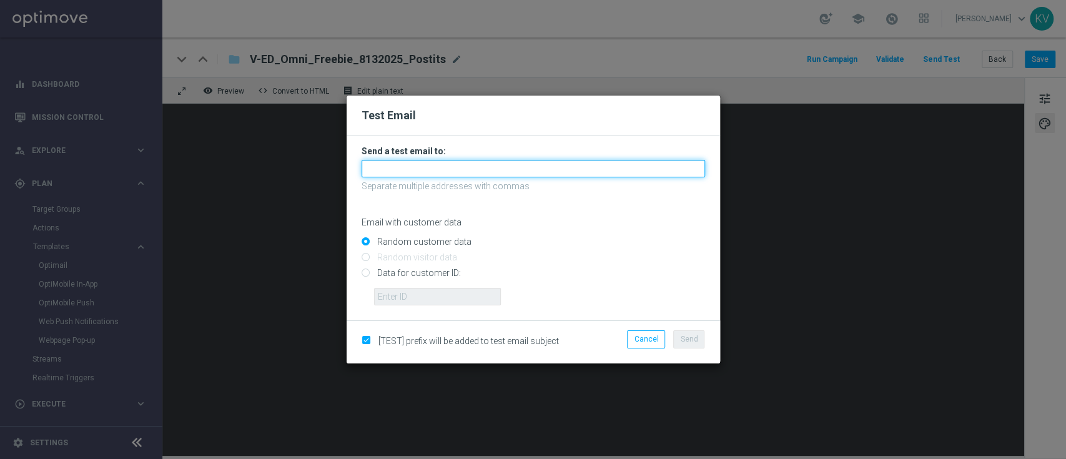
click at [513, 165] on input "text" at bounding box center [532, 168] width 343 height 17
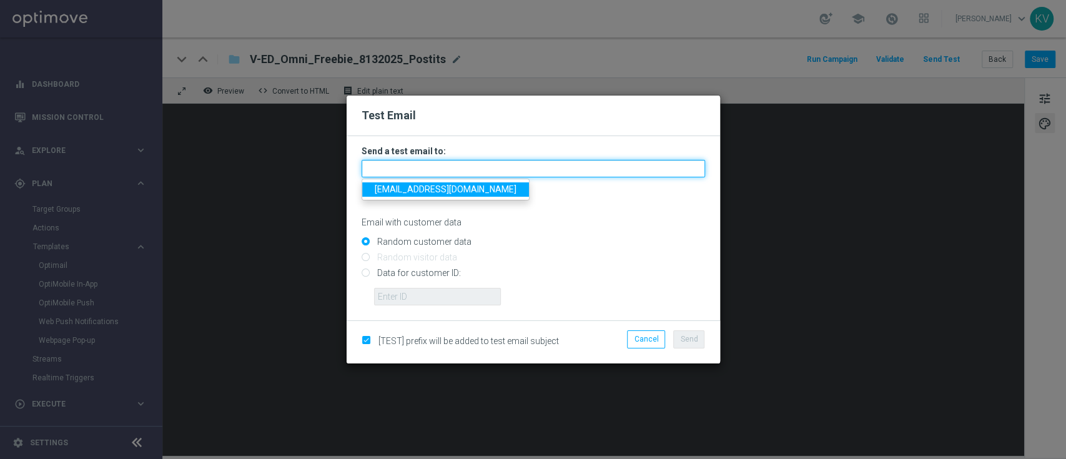
paste input "karavetere-b77j0@litmusemail.com"
type input "karavetere-b77j0@litmusemail.com"
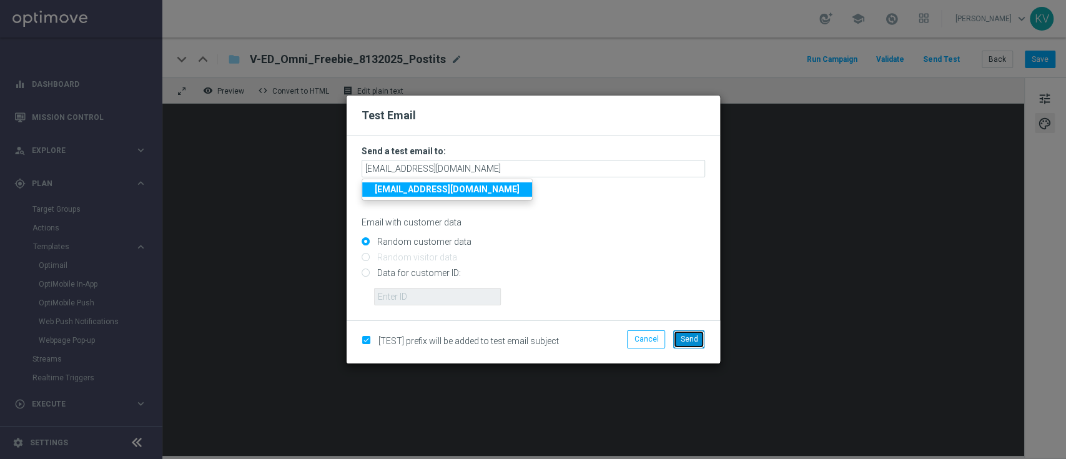
click at [687, 339] on span "Send" at bounding box center [688, 339] width 17 height 9
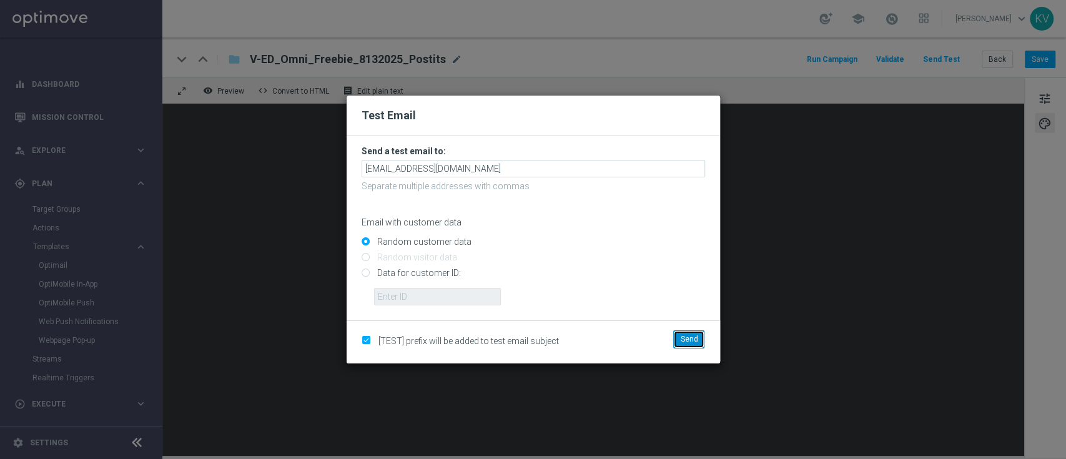
click at [694, 340] on span "Send" at bounding box center [688, 339] width 17 height 9
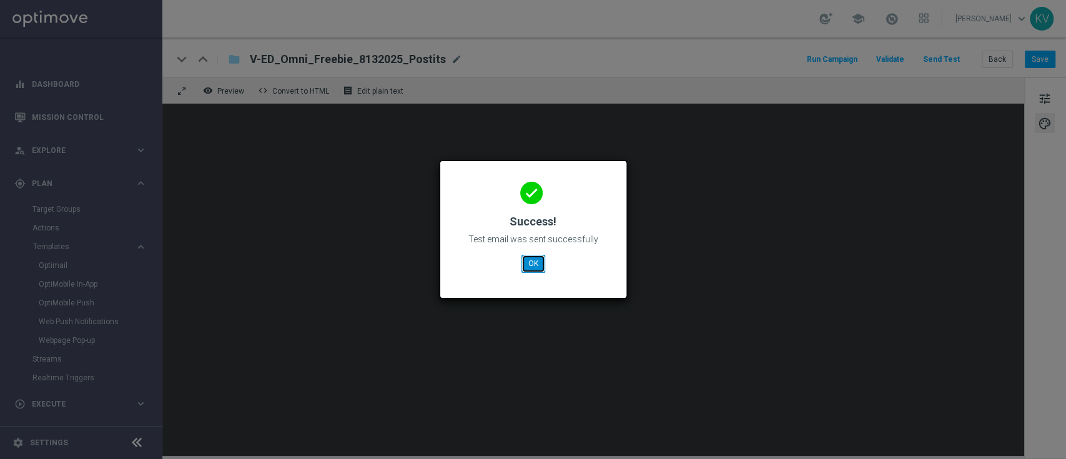
click at [542, 270] on button "OK" at bounding box center [533, 263] width 24 height 17
click at [536, 260] on button "OK" at bounding box center [533, 263] width 24 height 17
